Goal: Task Accomplishment & Management: Use online tool/utility

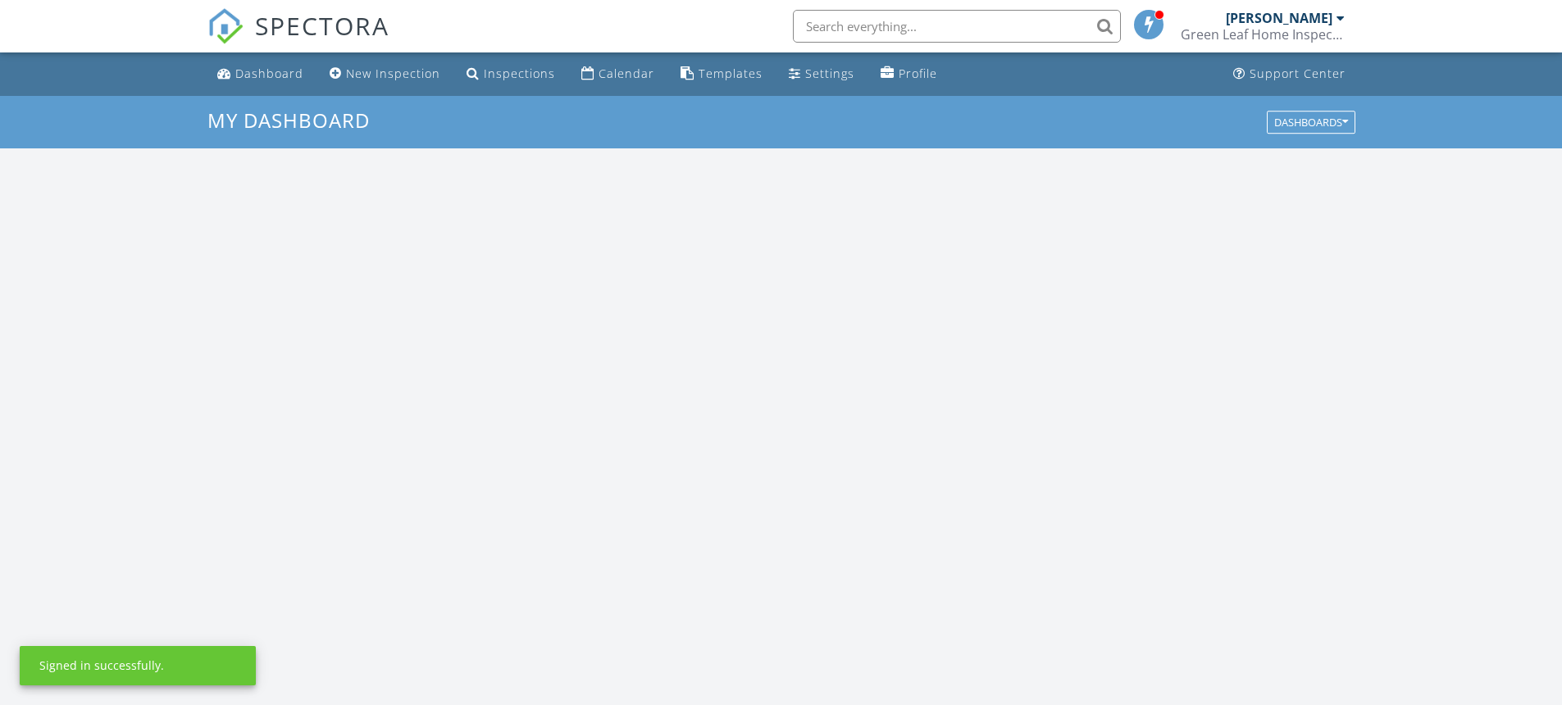
scroll to position [1517, 1587]
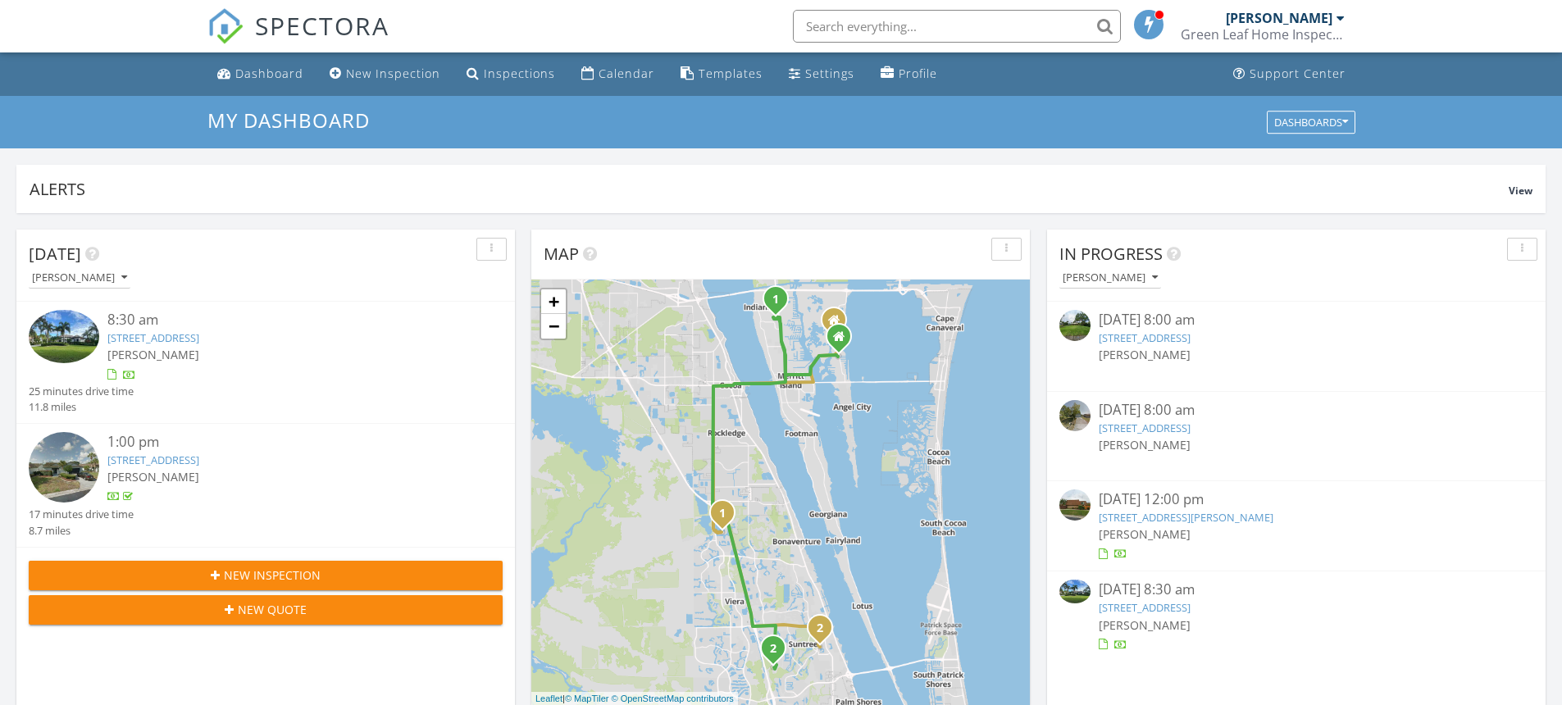
click at [199, 341] on link "2873 Bellwind Cir, Rockledge, FL 32955" at bounding box center [153, 337] width 92 height 15
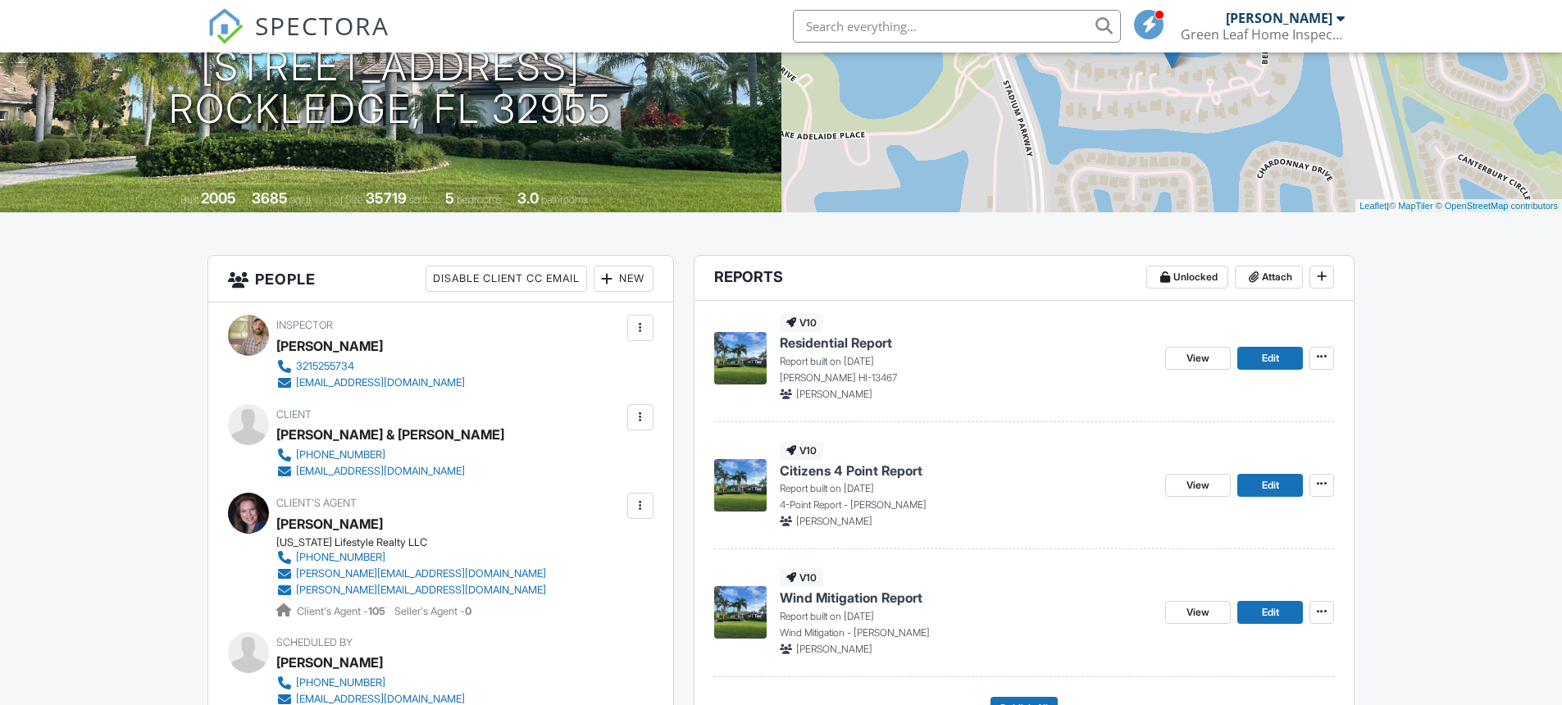
scroll to position [300, 0]
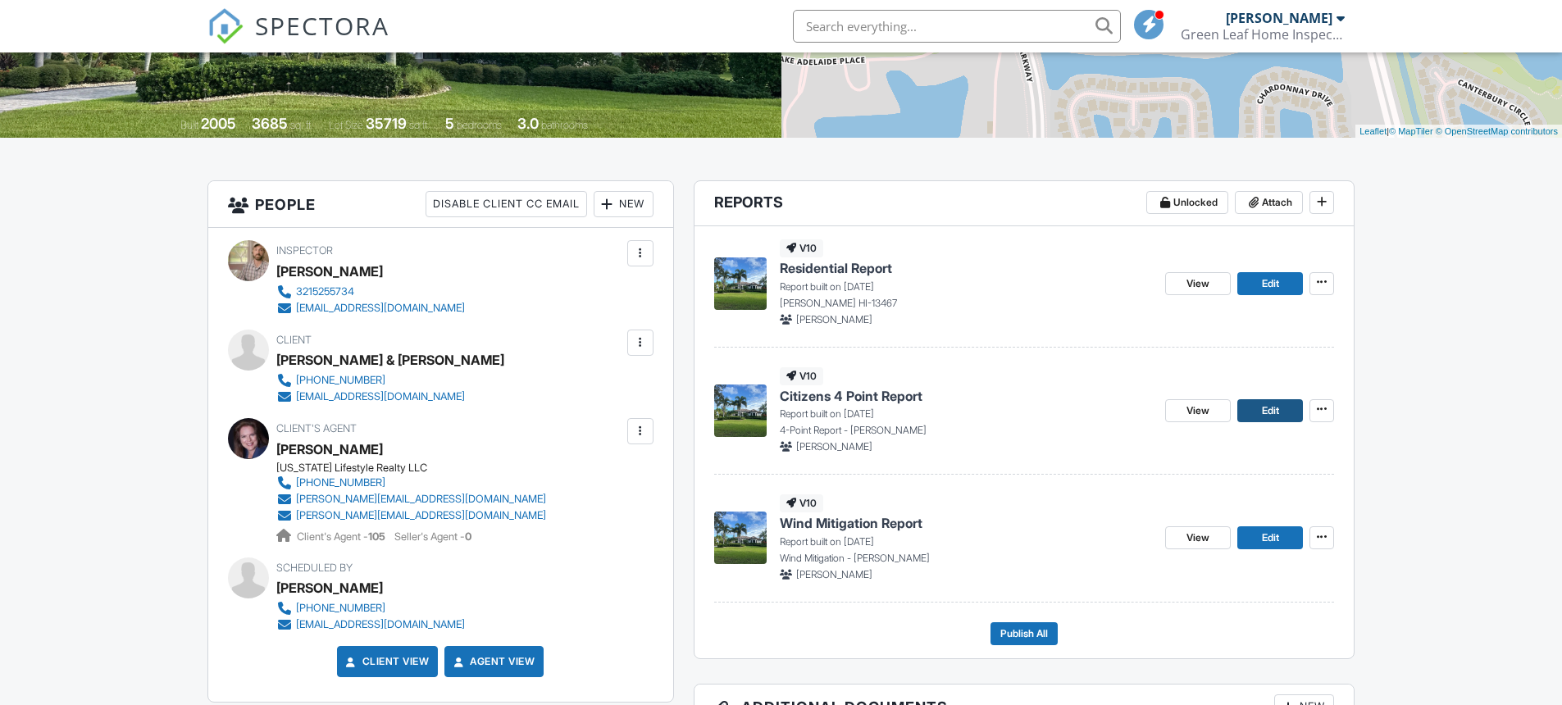
click at [1262, 415] on span "Edit" at bounding box center [1270, 410] width 17 height 16
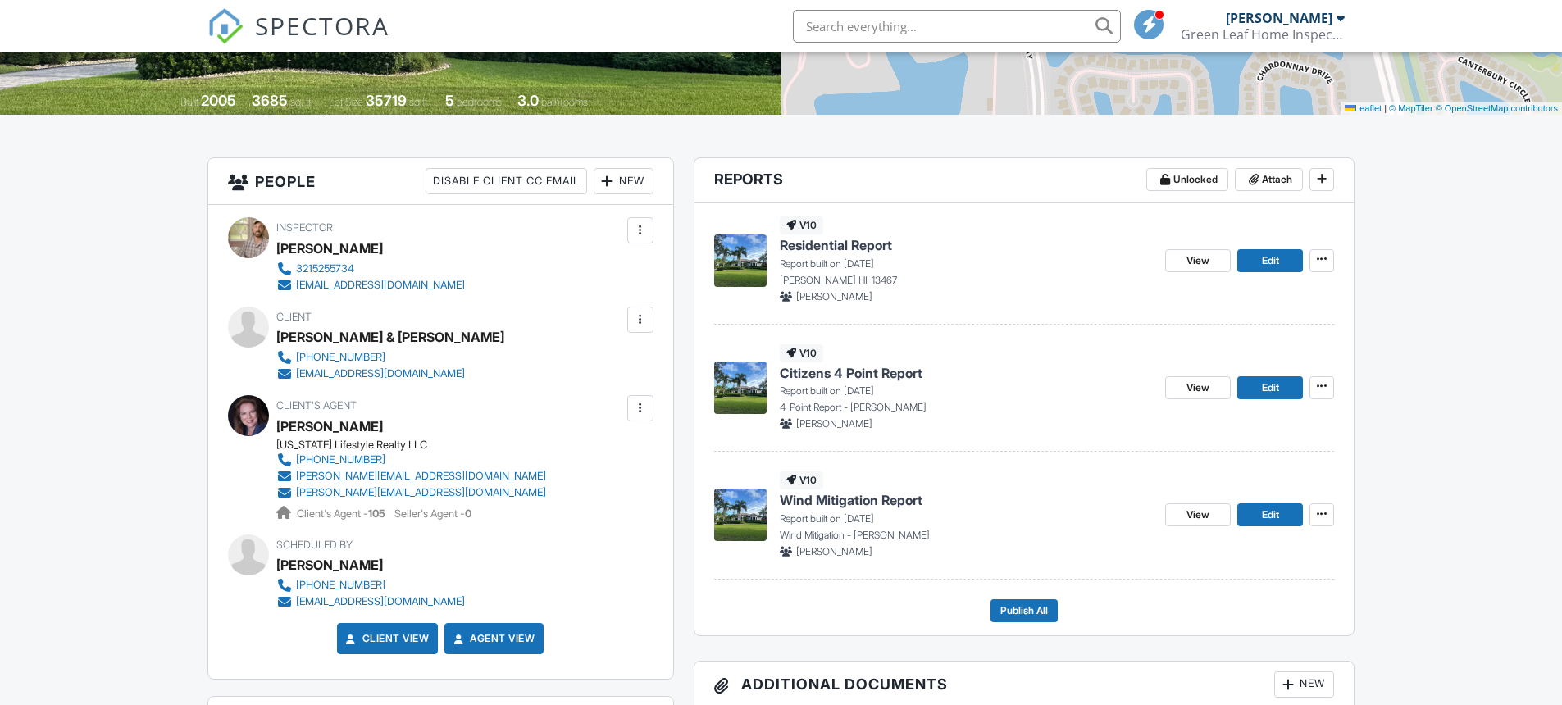
scroll to position [320, 0]
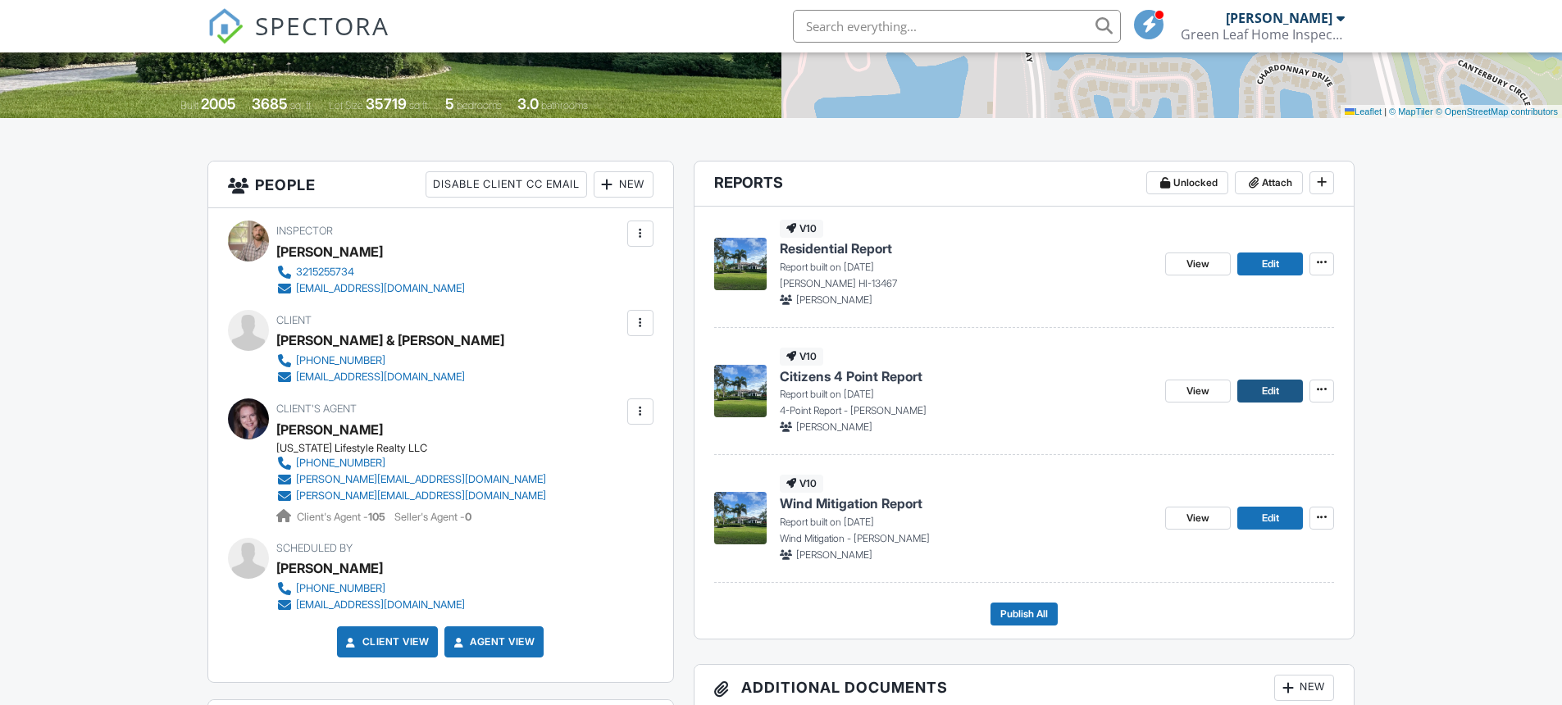
click at [1265, 384] on span "Edit" at bounding box center [1270, 391] width 17 height 16
